Goal: Task Accomplishment & Management: Complete application form

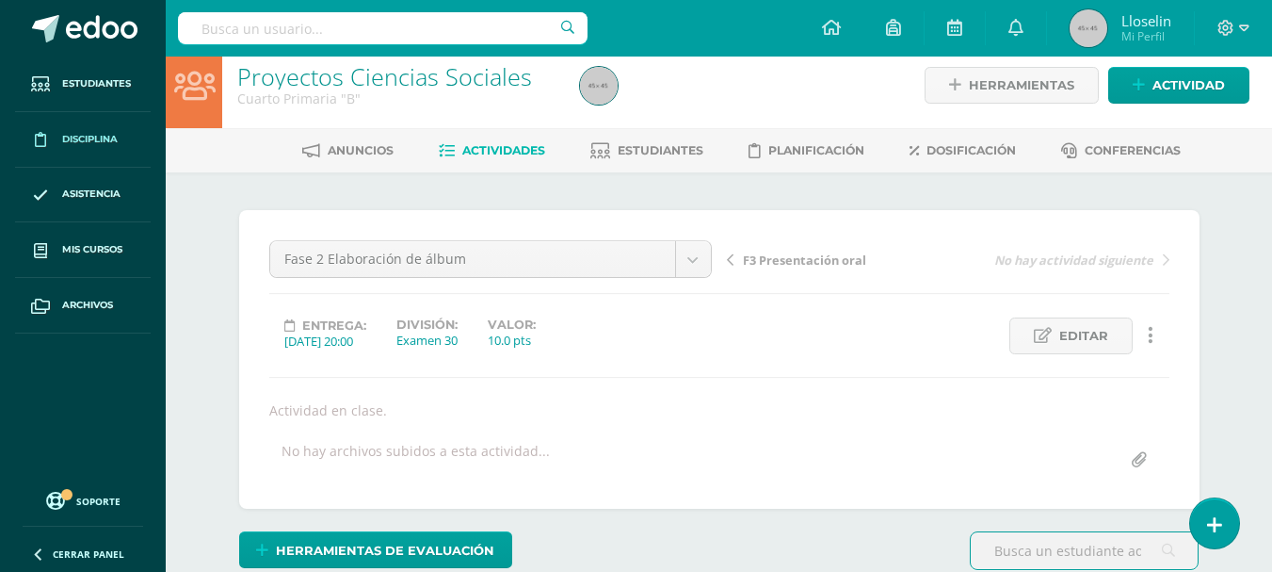
scroll to position [15, 0]
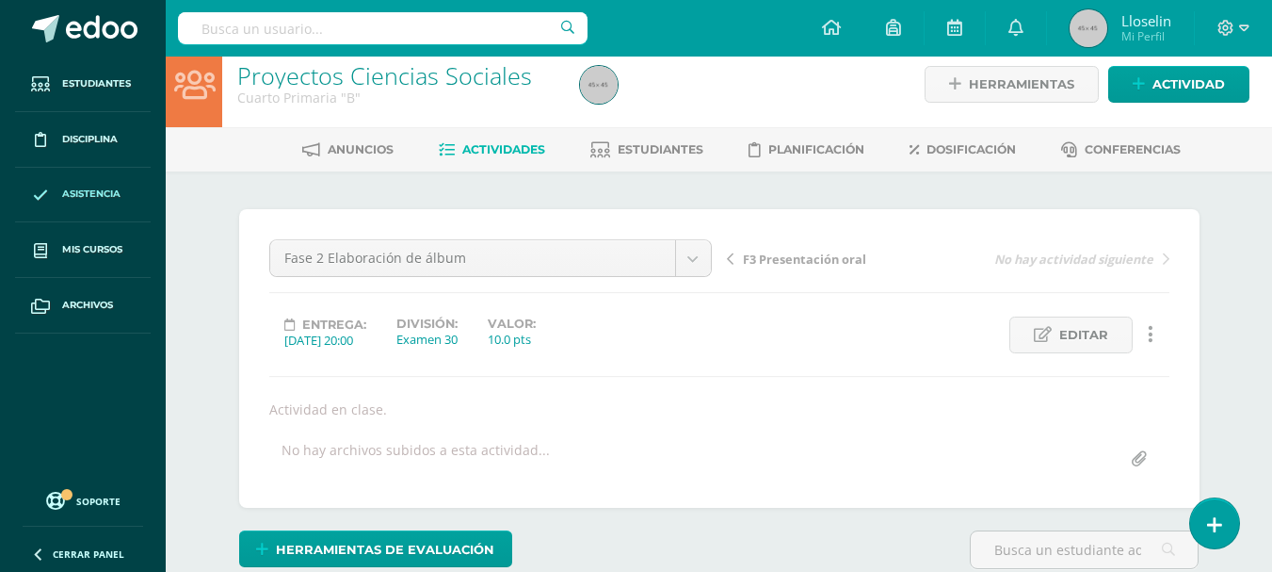
click at [57, 209] on span at bounding box center [41, 194] width 34 height 34
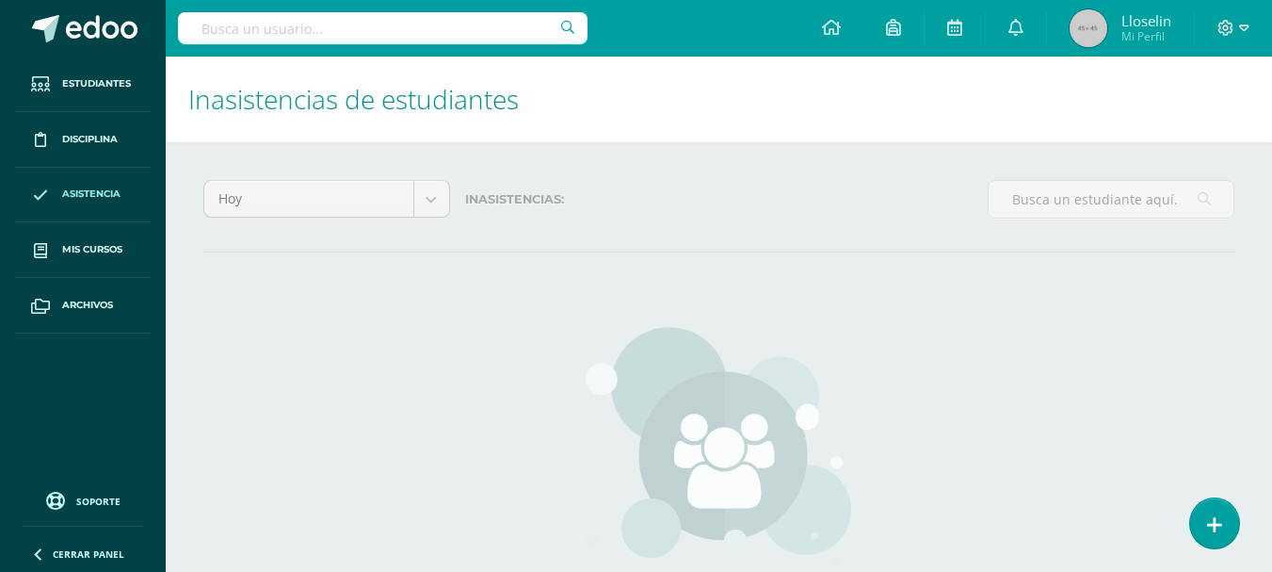
click at [75, 198] on span "Asistencia" at bounding box center [91, 193] width 58 height 15
click at [1210, 514] on icon at bounding box center [1214, 525] width 17 height 22
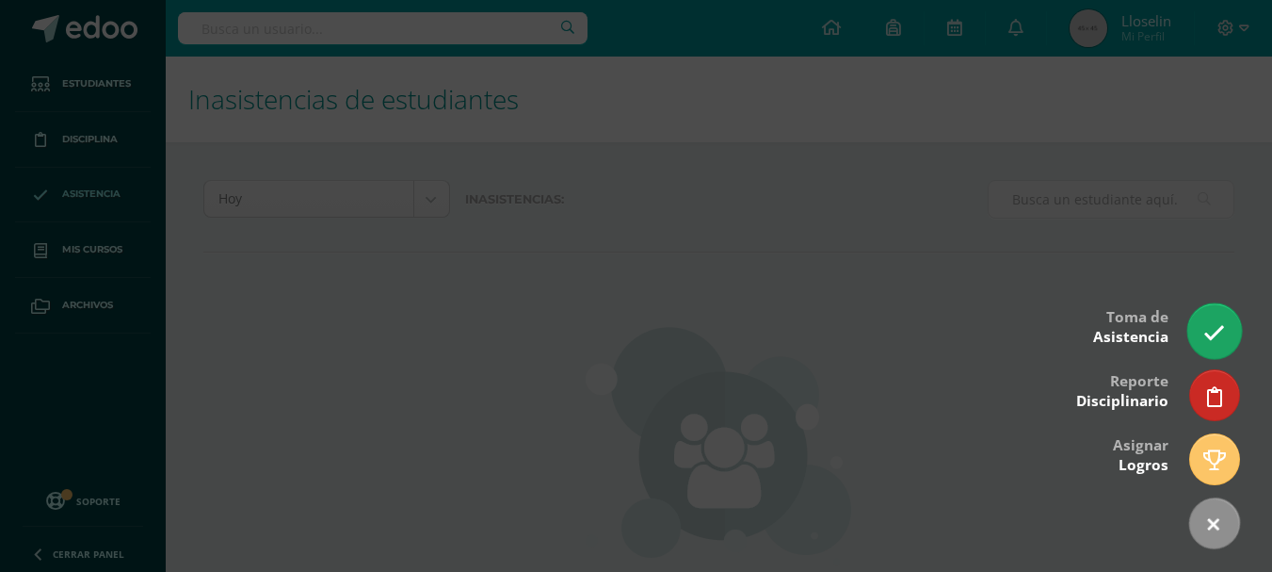
click at [1215, 331] on icon at bounding box center [1215, 333] width 22 height 22
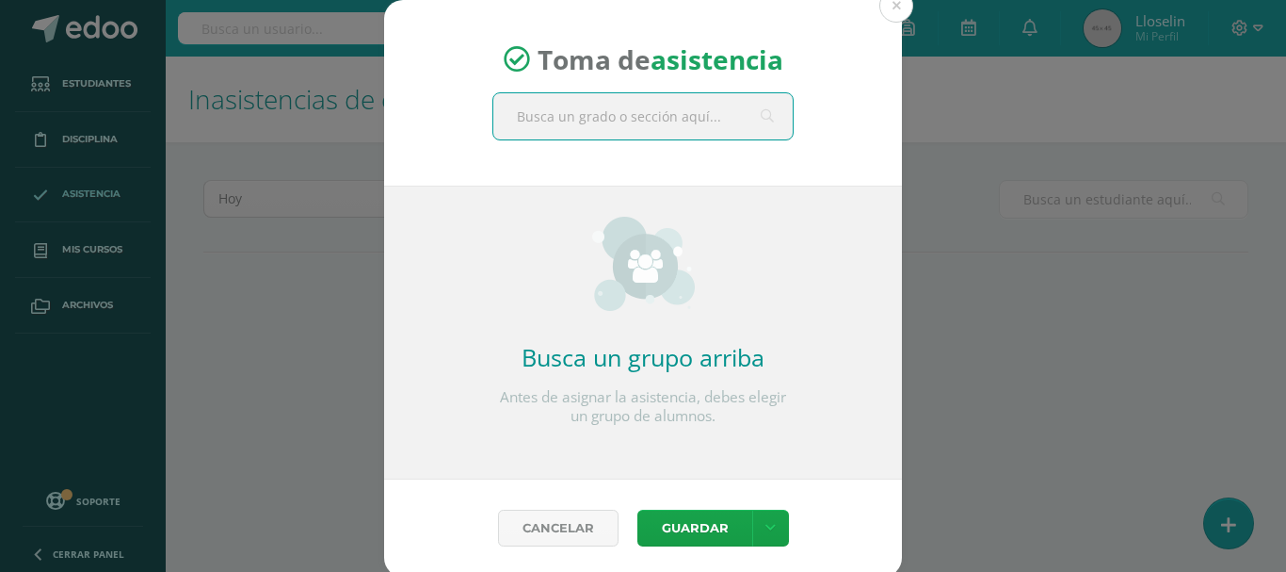
click at [633, 124] on input "text" at bounding box center [642, 116] width 299 height 46
type input "cuarto a"
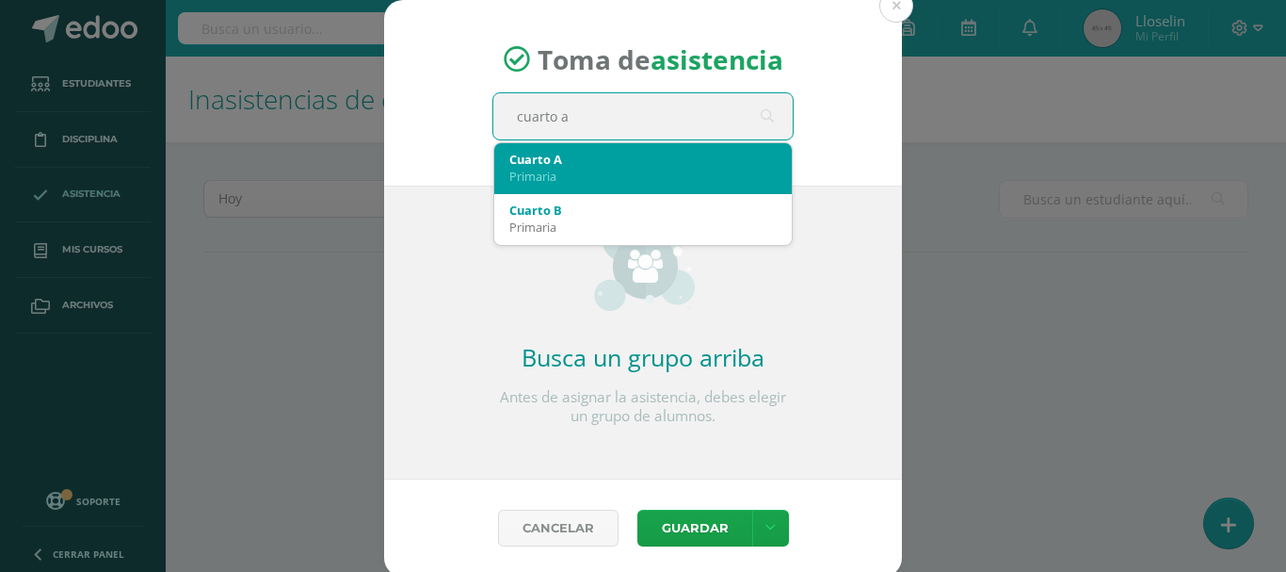
drag, startPoint x: 627, startPoint y: 165, endPoint x: 651, endPoint y: 156, distance: 25.0
click at [651, 156] on div "Cuarto A" at bounding box center [642, 159] width 267 height 17
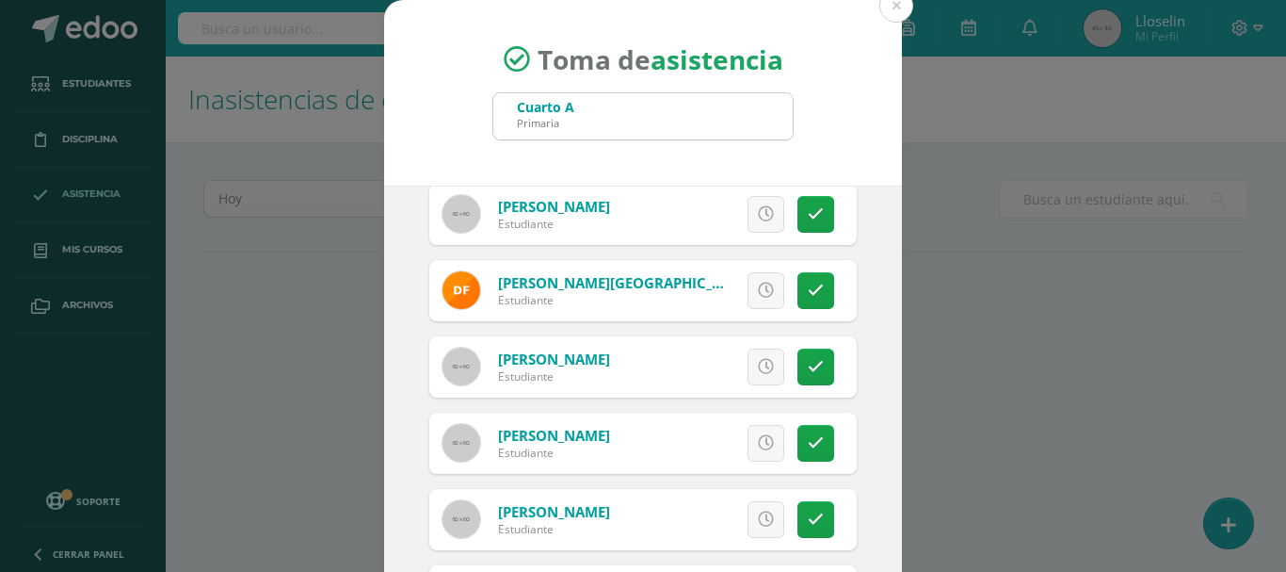
scroll to position [473, 0]
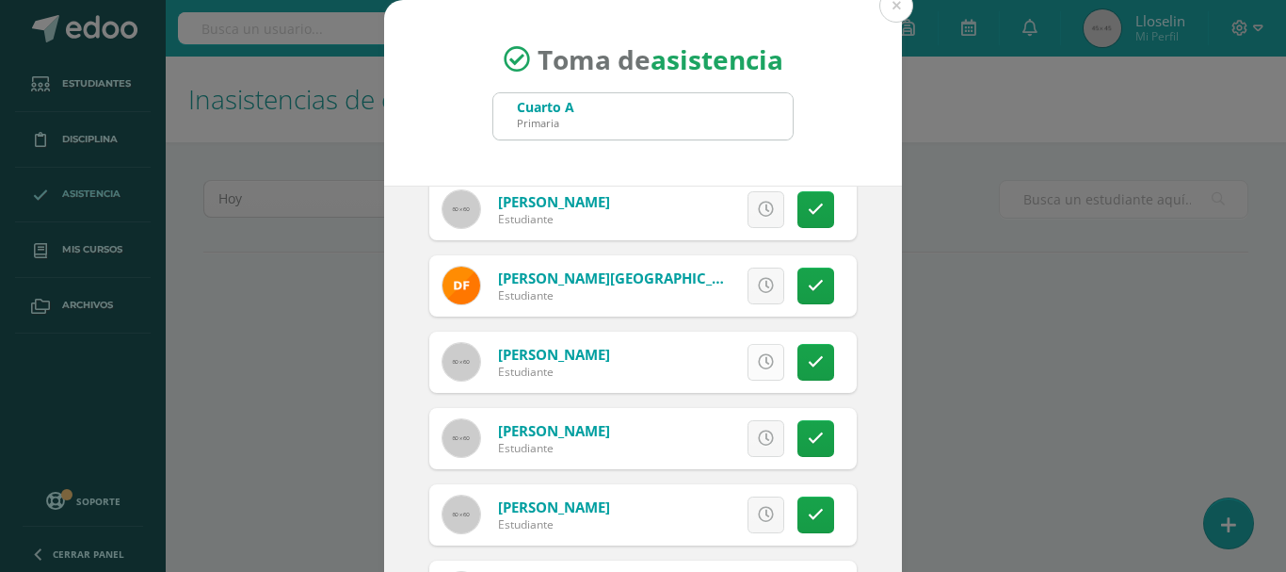
click at [755, 366] on link at bounding box center [766, 362] width 37 height 37
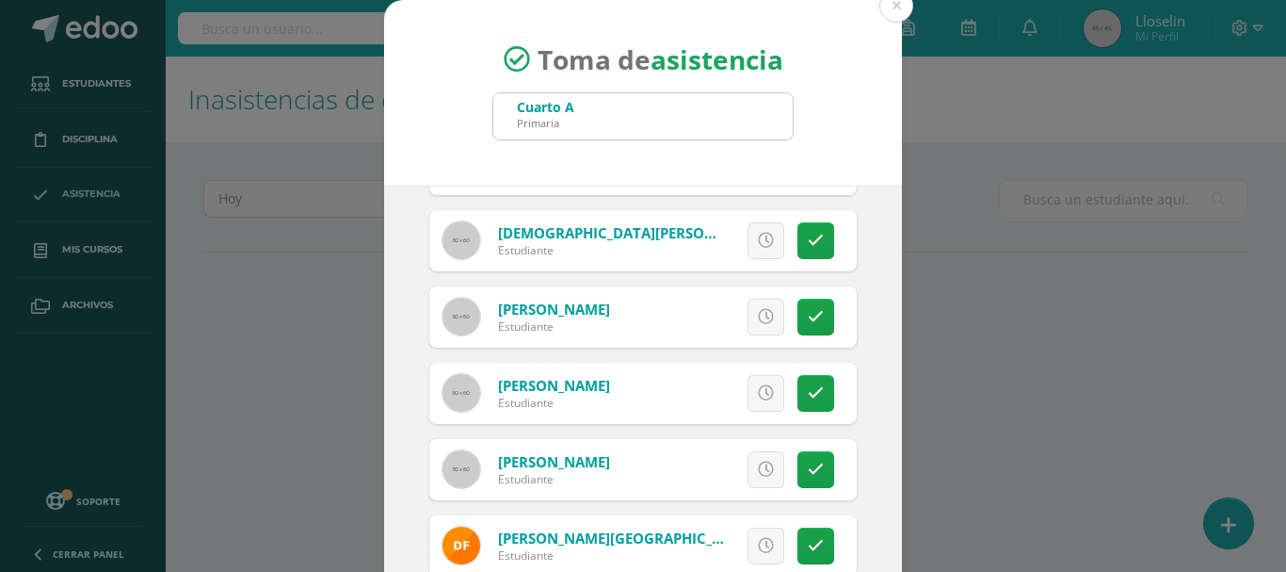
scroll to position [204, 0]
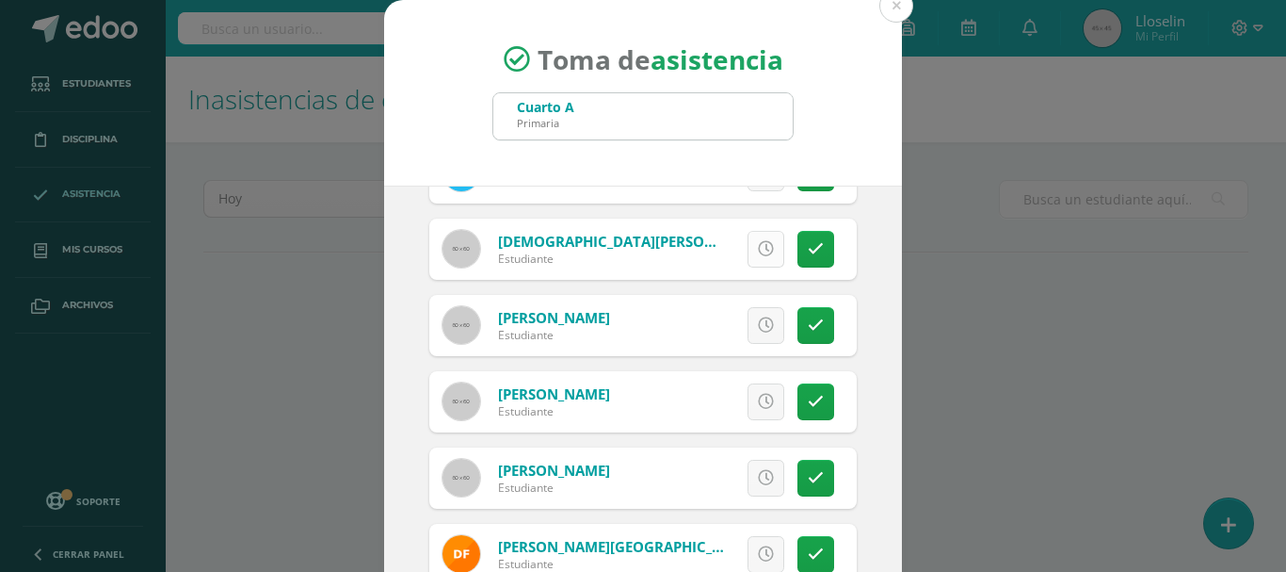
click at [758, 249] on icon at bounding box center [766, 249] width 16 height 16
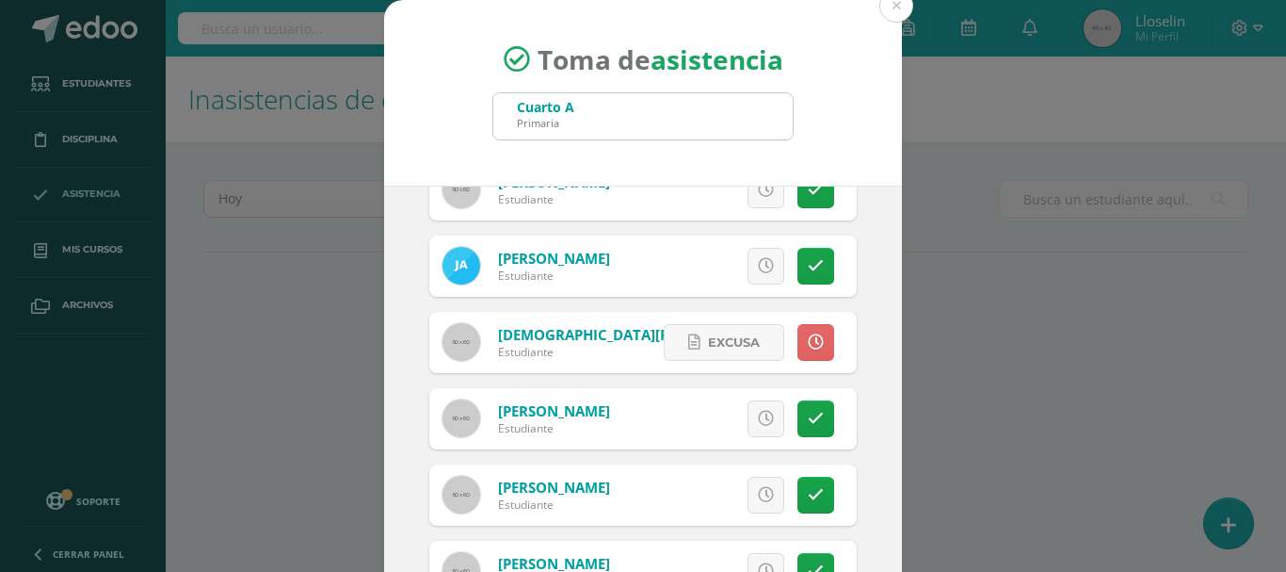
scroll to position [0, 0]
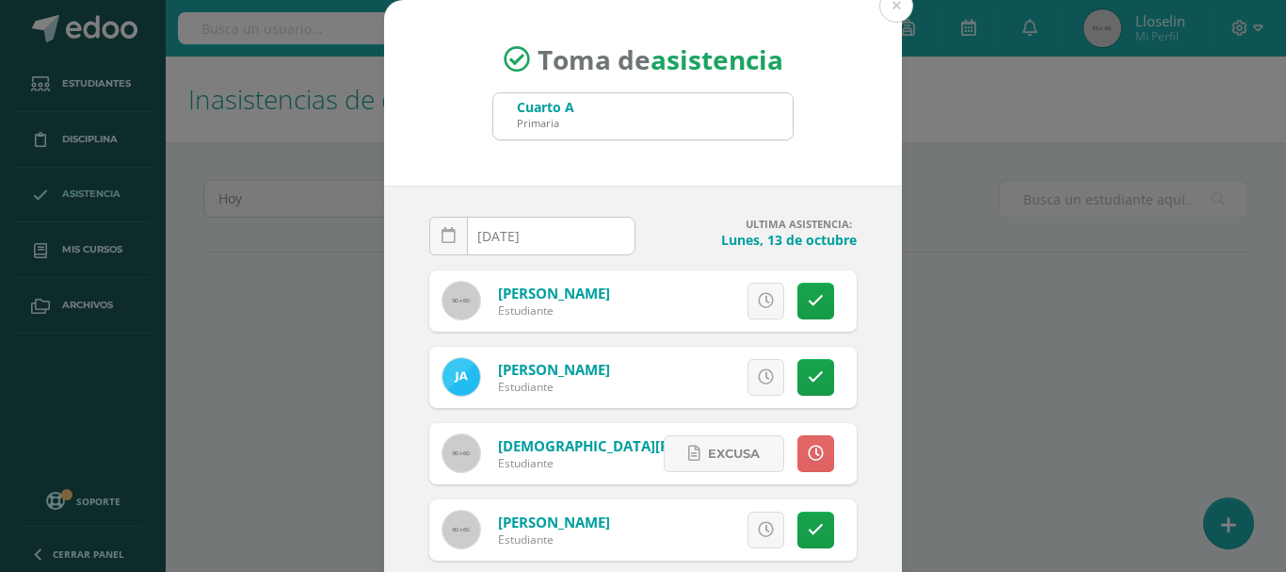
click at [817, 308] on div "Excusa Detalles sobre excusa: Añadir excusa a todas las inasistencias del día C…" at bounding box center [721, 300] width 271 height 61
click at [808, 304] on icon at bounding box center [816, 301] width 16 height 16
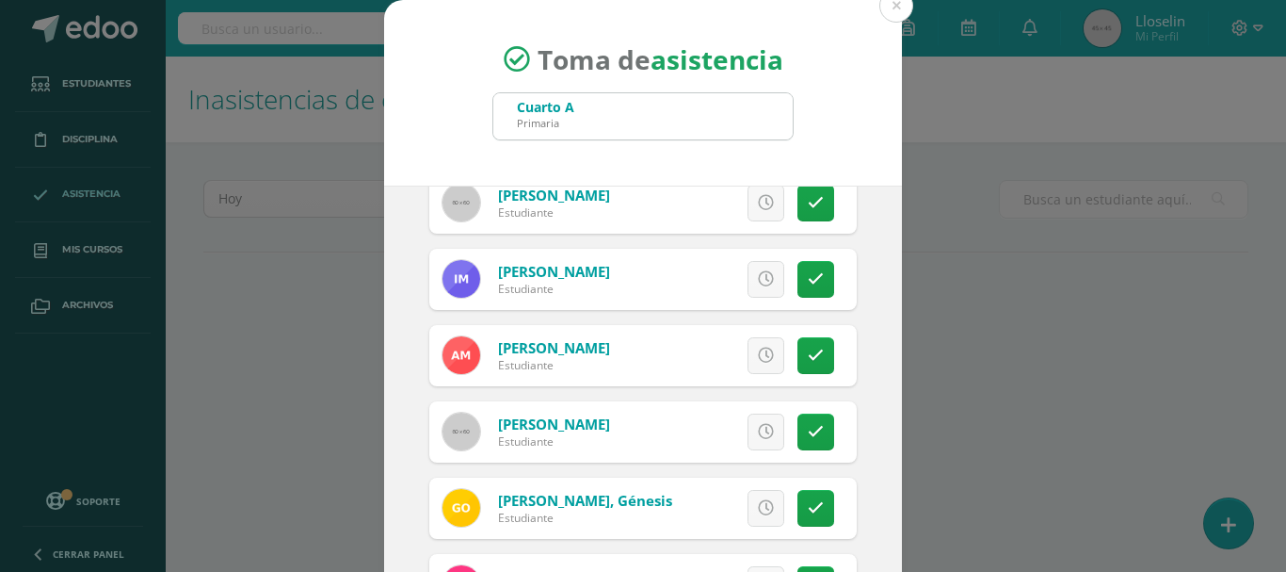
scroll to position [945, 0]
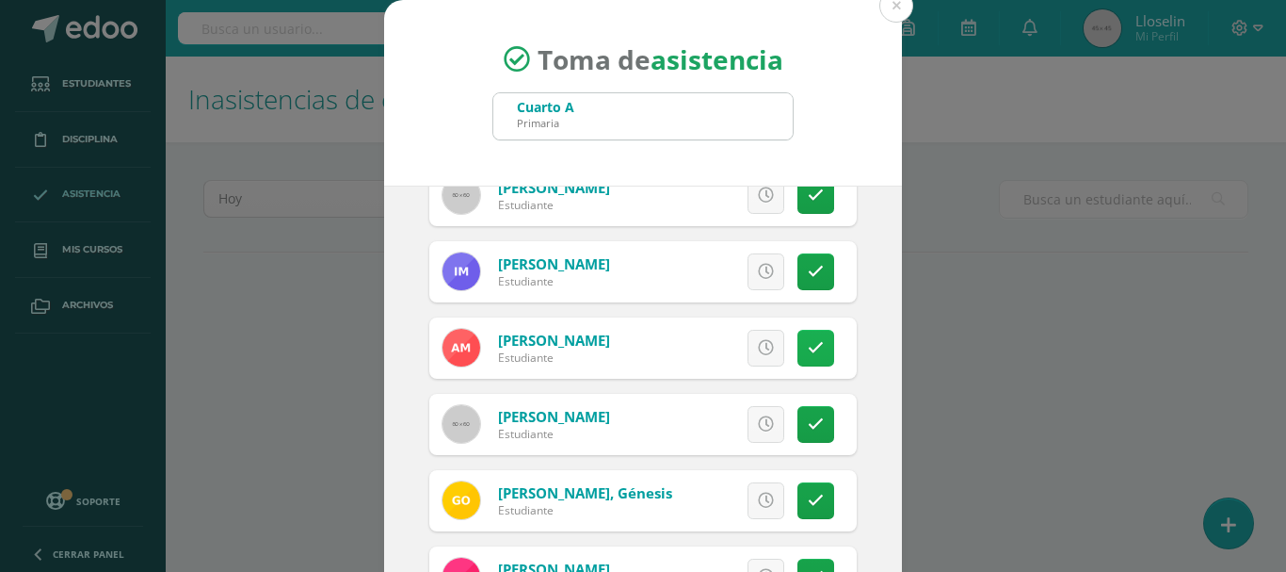
click at [798, 359] on link at bounding box center [816, 348] width 37 height 37
click at [798, 432] on link at bounding box center [816, 424] width 37 height 37
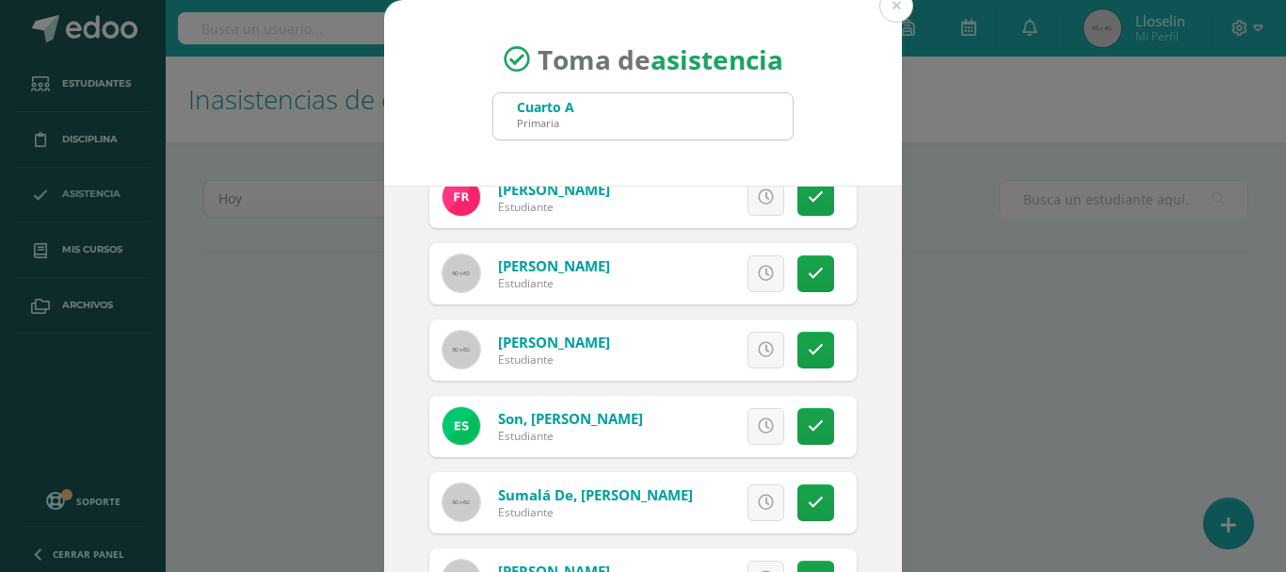
scroll to position [1350, 0]
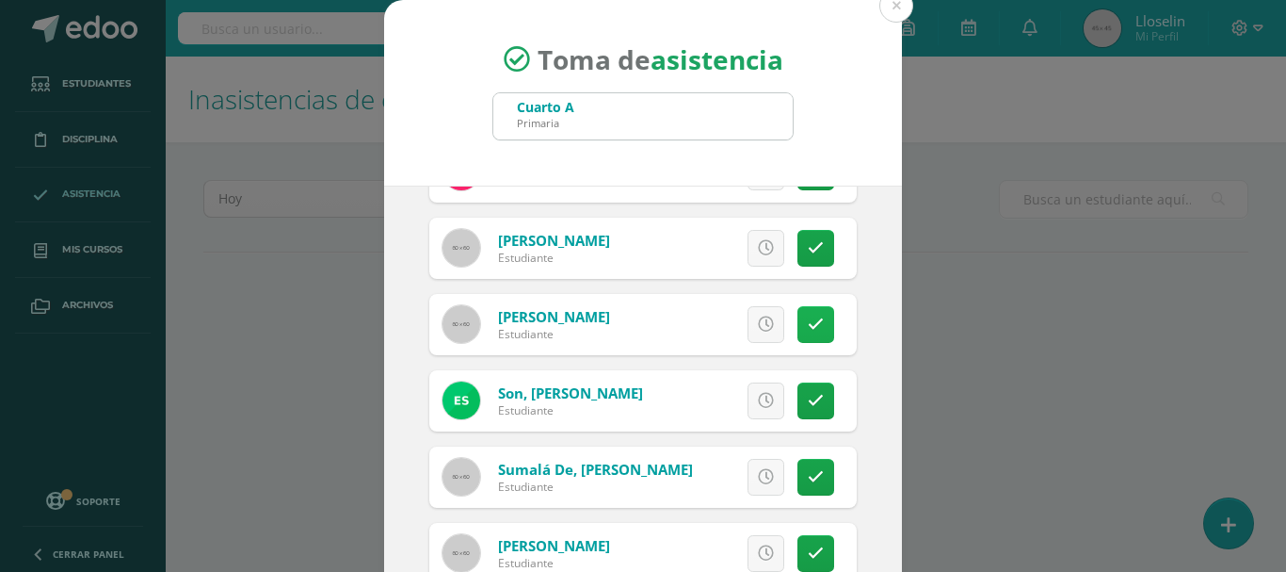
click at [808, 316] on icon at bounding box center [816, 324] width 16 height 16
click at [808, 550] on icon at bounding box center [816, 553] width 16 height 16
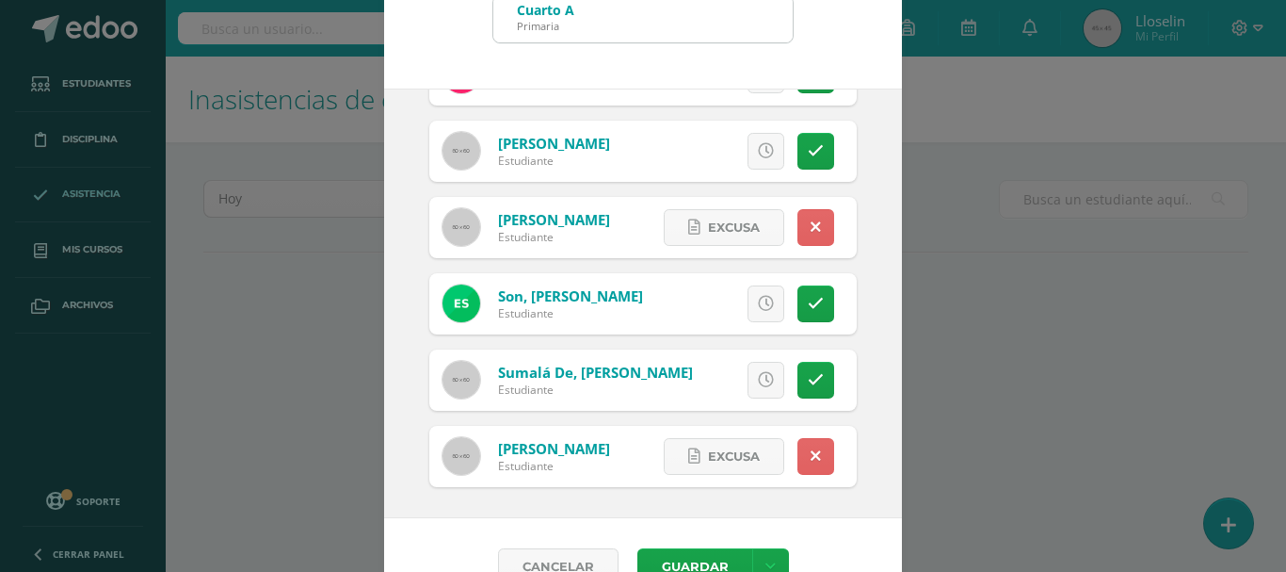
scroll to position [140, 0]
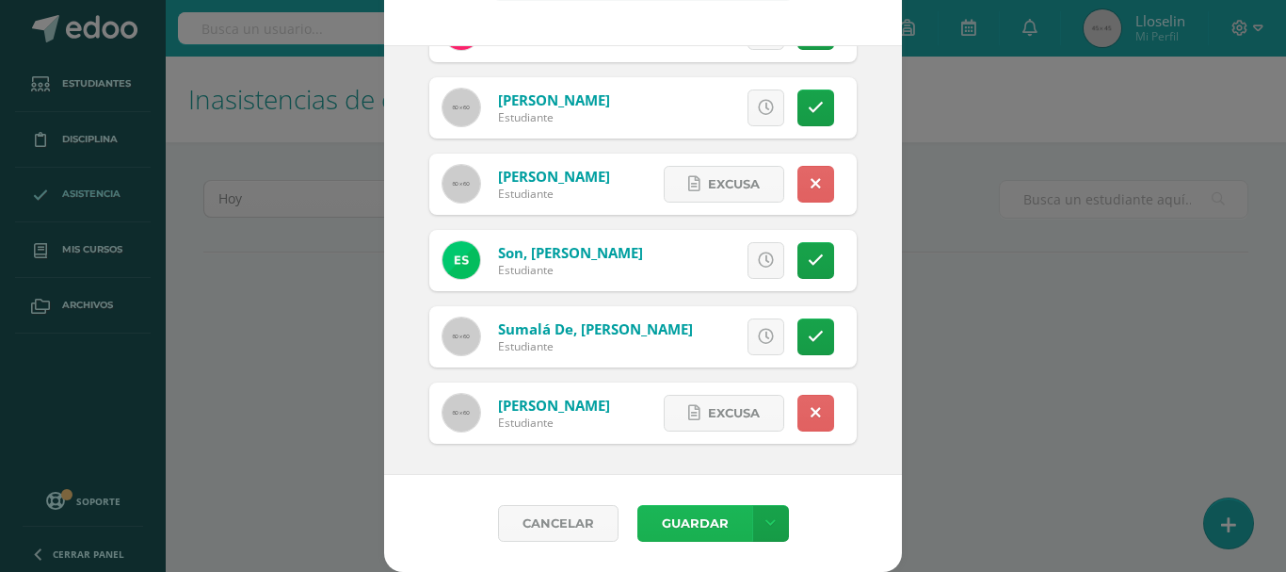
click at [693, 528] on button "Guardar" at bounding box center [695, 523] width 115 height 37
